Goal: Task Accomplishment & Management: Manage account settings

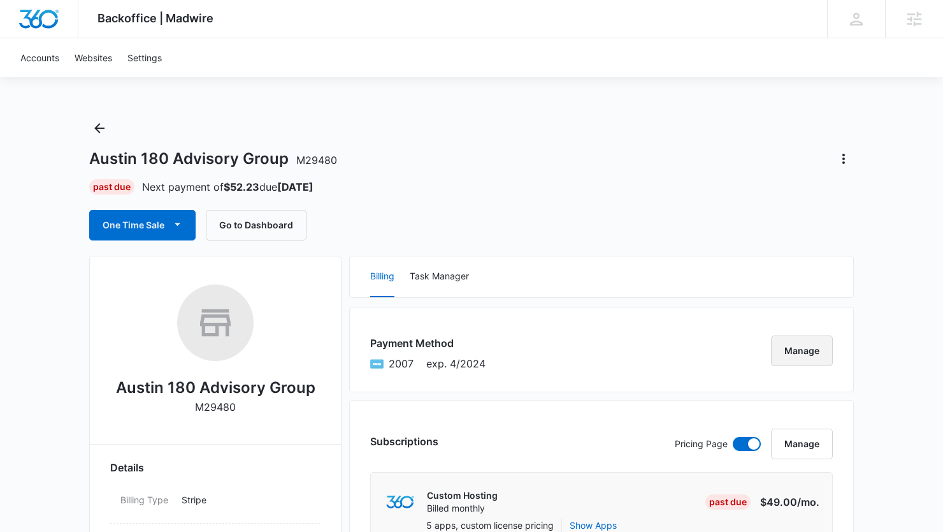
click at [792, 350] on button "Manage" at bounding box center [802, 350] width 62 height 31
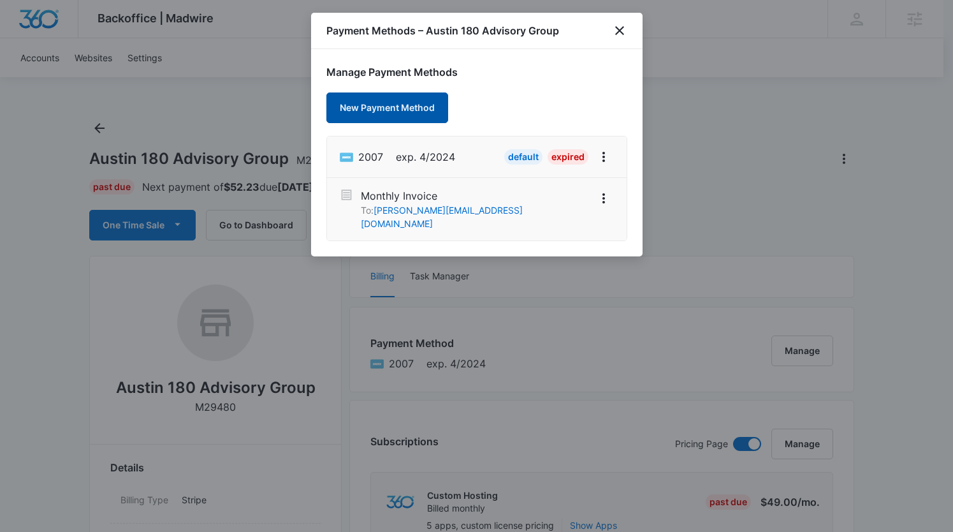
click at [380, 106] on button "New Payment Method" at bounding box center [387, 107] width 122 height 31
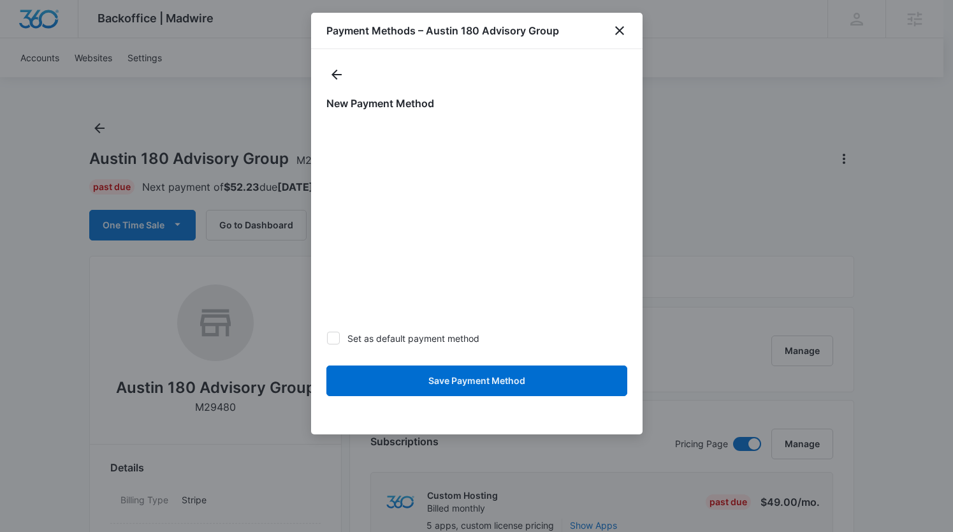
click at [333, 337] on icon at bounding box center [333, 337] width 11 height 11
click at [327, 338] on input "Set as default payment method" at bounding box center [326, 338] width 1 height 1
checkbox input "true"
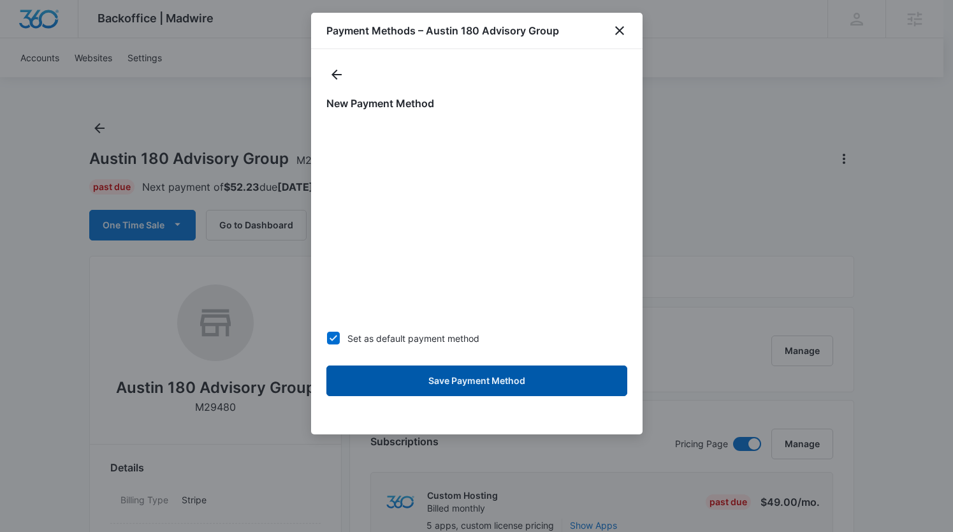
click at [485, 380] on button "Save Payment Method" at bounding box center [476, 380] width 301 height 31
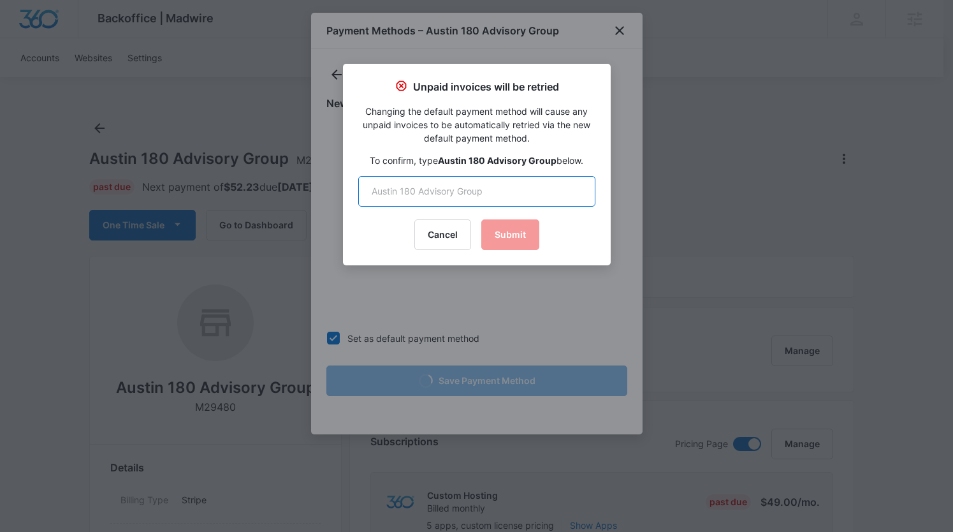
click at [380, 194] on input "text" at bounding box center [476, 191] width 237 height 31
type input "Austin 180 Advisory Group"
click at [516, 235] on button "Submit" at bounding box center [510, 234] width 58 height 31
